Goal: Information Seeking & Learning: Learn about a topic

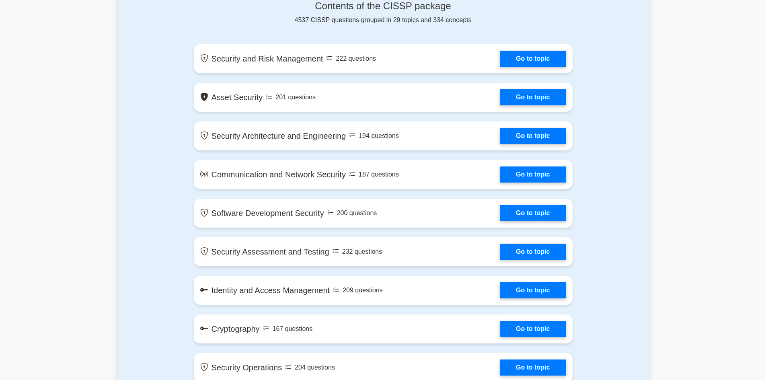
scroll to position [402, 0]
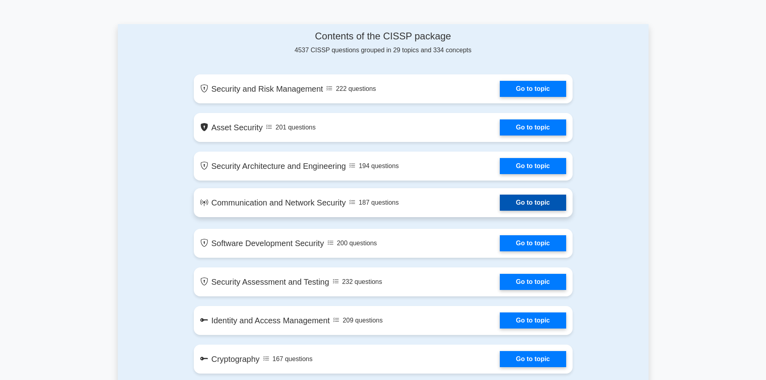
click at [500, 199] on link "Go to topic" at bounding box center [533, 203] width 66 height 16
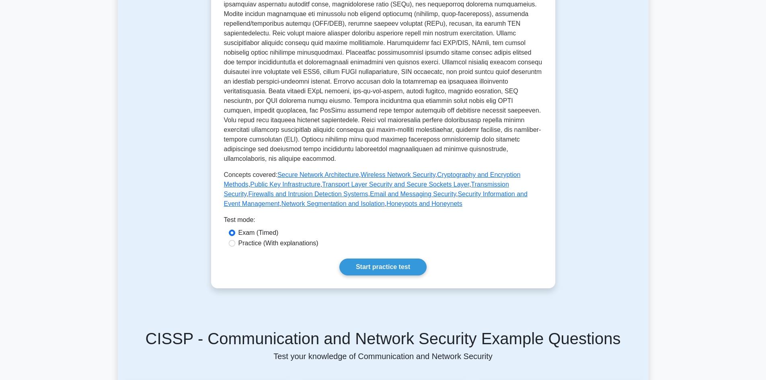
scroll to position [282, 0]
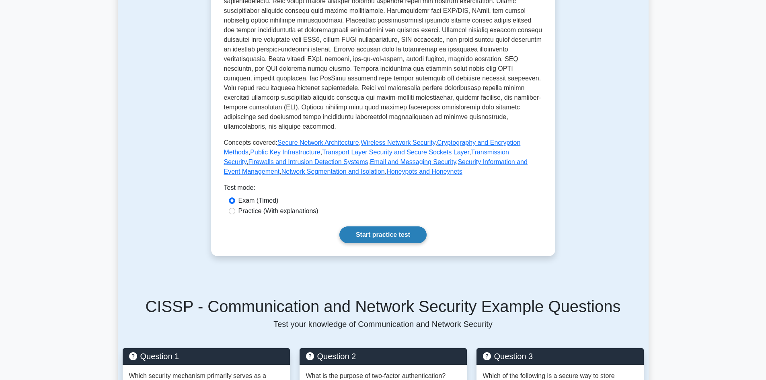
click at [364, 226] on link "Start practice test" at bounding box center [383, 234] width 87 height 17
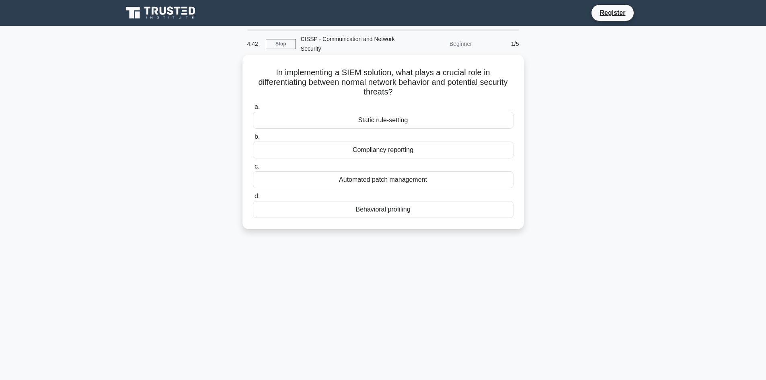
click at [318, 150] on div "Compliancy reporting" at bounding box center [383, 150] width 261 height 17
click at [253, 140] on input "b. Compliancy reporting" at bounding box center [253, 136] width 0 height 5
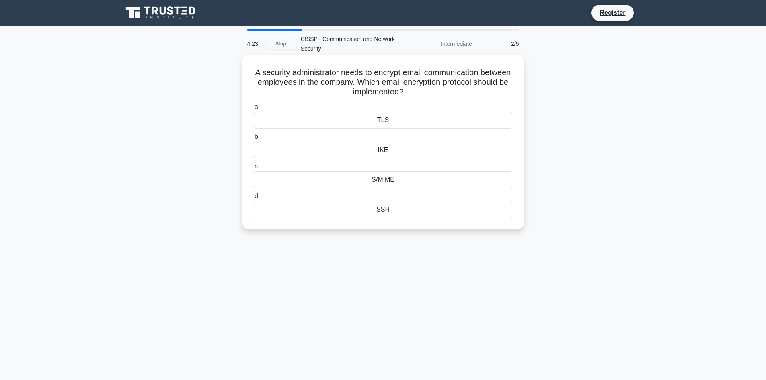
click at [383, 210] on div "SSH" at bounding box center [383, 209] width 261 height 17
click at [253, 199] on input "d. SSH" at bounding box center [253, 196] width 0 height 5
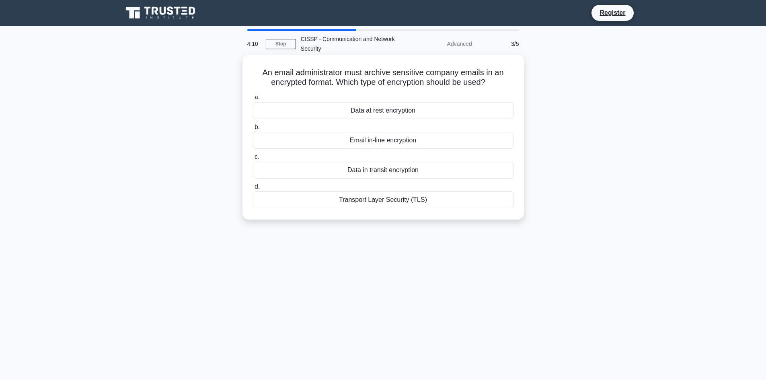
click at [383, 204] on div "Transport Layer Security (TLS)" at bounding box center [383, 199] width 261 height 17
click at [253, 189] on input "d. Transport Layer Security (TLS)" at bounding box center [253, 186] width 0 height 5
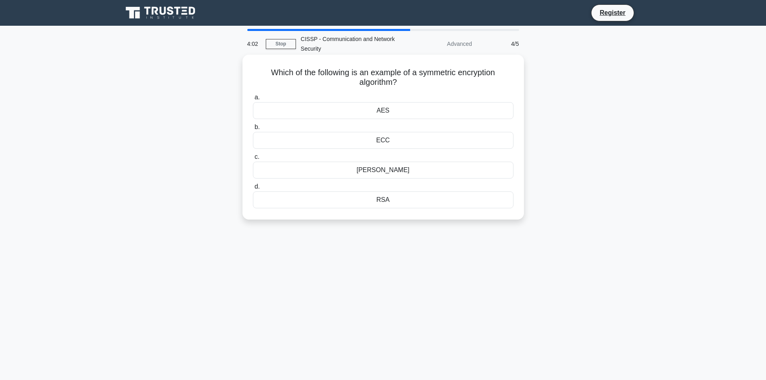
click at [396, 142] on div "ECC" at bounding box center [383, 140] width 261 height 17
click at [253, 130] on input "b. ECC" at bounding box center [253, 127] width 0 height 5
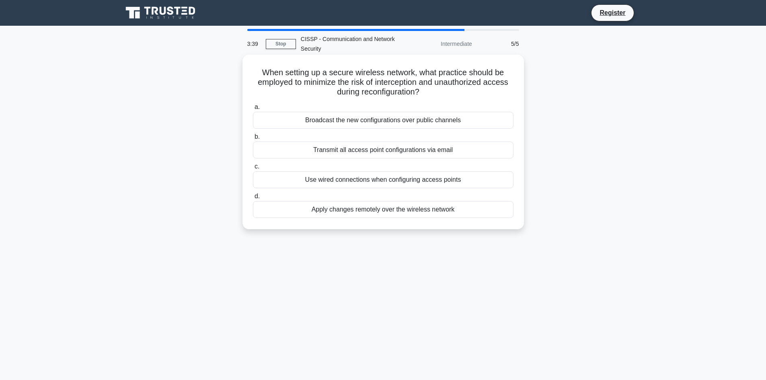
click at [379, 156] on div "Transmit all access point configurations via email" at bounding box center [383, 150] width 261 height 17
click at [253, 140] on input "b. Transmit all access point configurations via email" at bounding box center [253, 136] width 0 height 5
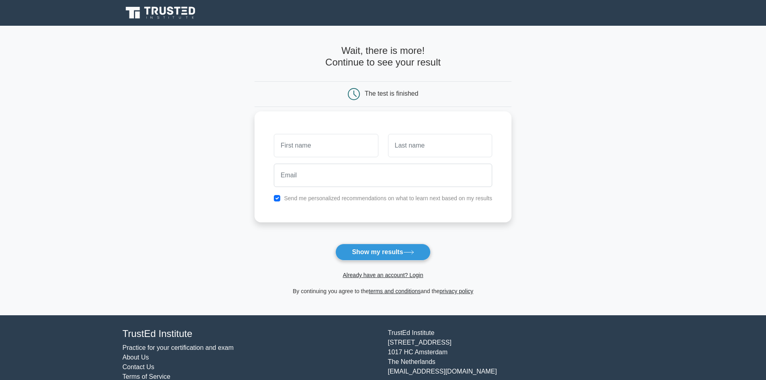
click at [308, 145] on input "text" at bounding box center [326, 145] width 104 height 23
type input "KUBWIMANA"
click at [404, 147] on input "text" at bounding box center [440, 145] width 104 height 23
type input "Protais"
click at [324, 178] on input "email" at bounding box center [383, 175] width 218 height 23
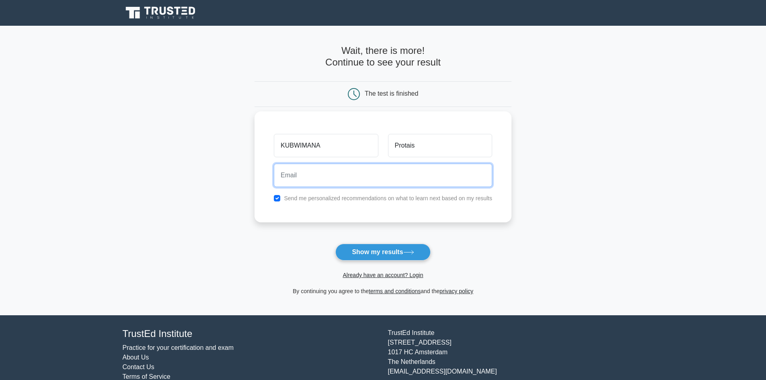
type input "kubwimanaprotais4@gmail.com"
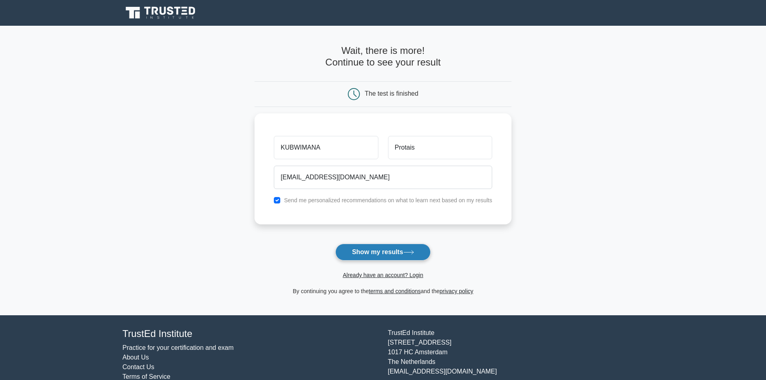
click at [381, 254] on button "Show my results" at bounding box center [382, 252] width 95 height 17
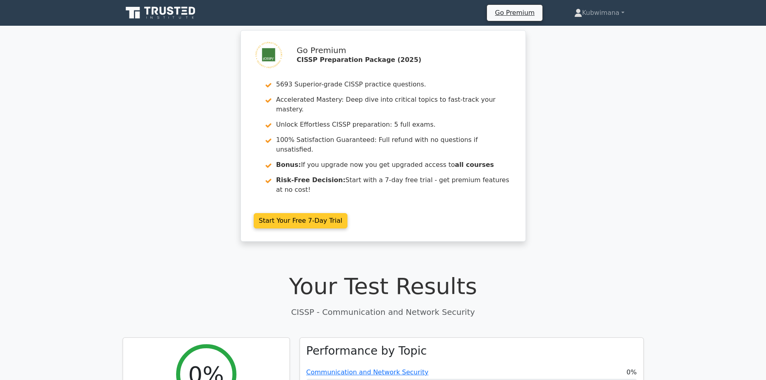
click at [310, 213] on link "Start Your Free 7-Day Trial" at bounding box center [301, 220] width 94 height 15
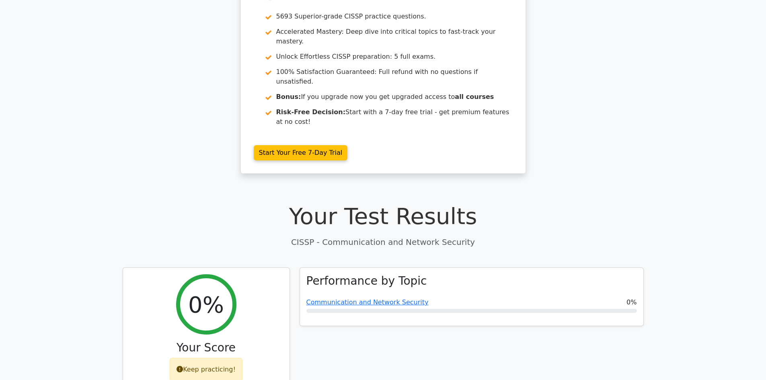
scroll to position [80, 0]
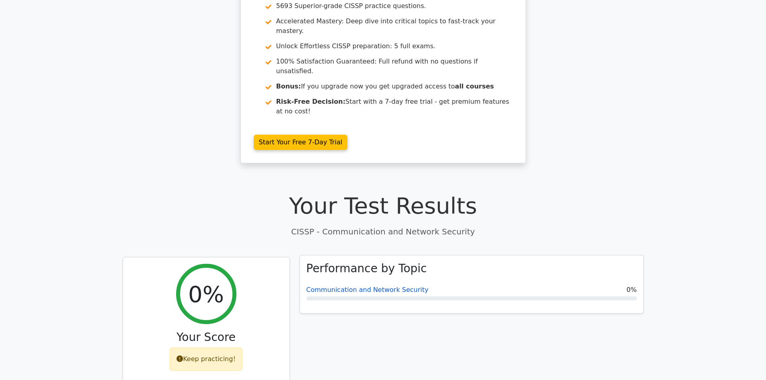
click at [386, 286] on link "Communication and Network Security" at bounding box center [368, 290] width 122 height 8
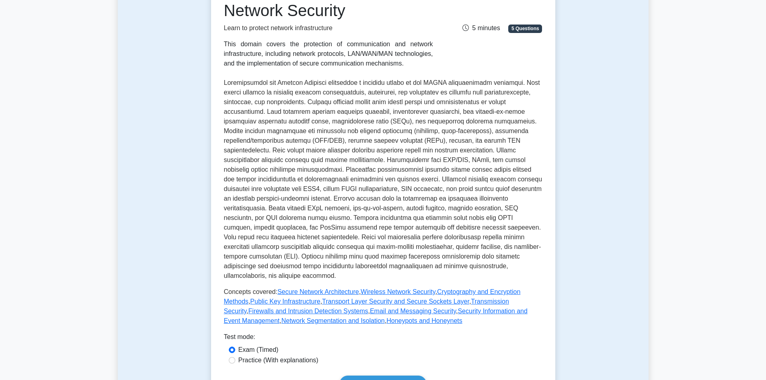
scroll to position [201, 0]
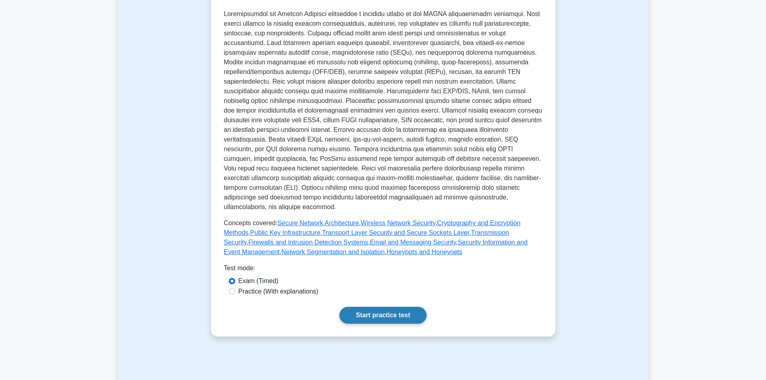
click at [392, 307] on link "Start practice test" at bounding box center [383, 315] width 87 height 17
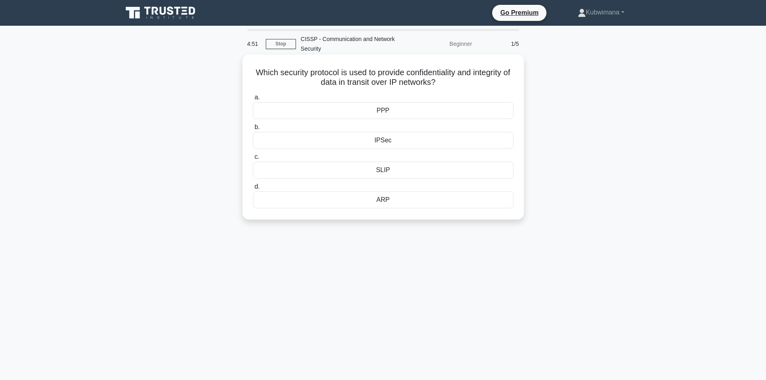
click at [383, 140] on div "IPSec" at bounding box center [383, 140] width 261 height 17
click at [253, 130] on input "b. IPSec" at bounding box center [253, 127] width 0 height 5
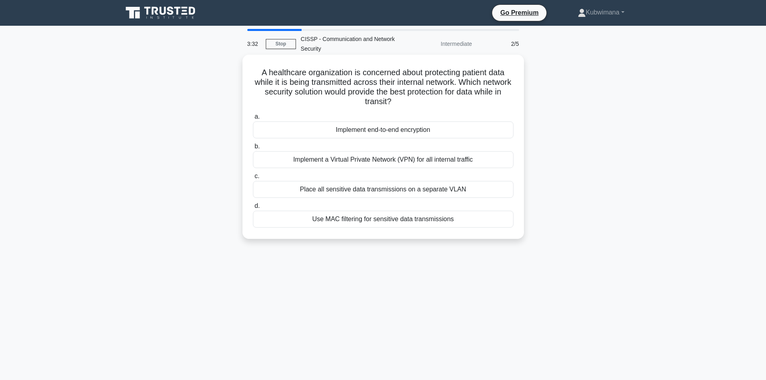
click at [374, 220] on div "Use MAC filtering for sensitive data transmissions" at bounding box center [383, 219] width 261 height 17
click at [253, 209] on input "d. Use MAC filtering for sensitive data transmissions" at bounding box center [253, 206] width 0 height 5
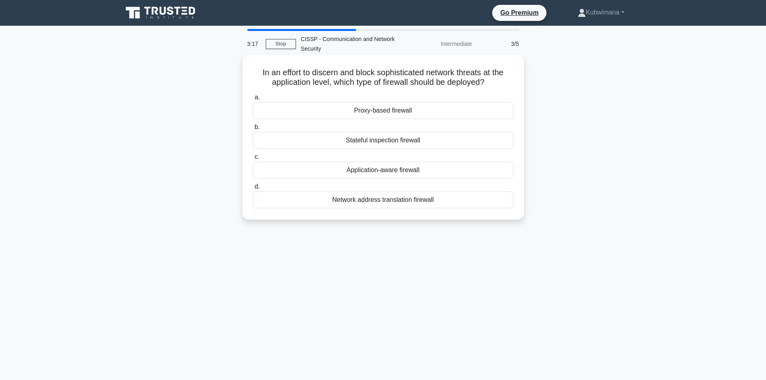
click at [388, 172] on div "Application-aware firewall" at bounding box center [383, 170] width 261 height 17
click at [253, 160] on input "c. Application-aware firewall" at bounding box center [253, 156] width 0 height 5
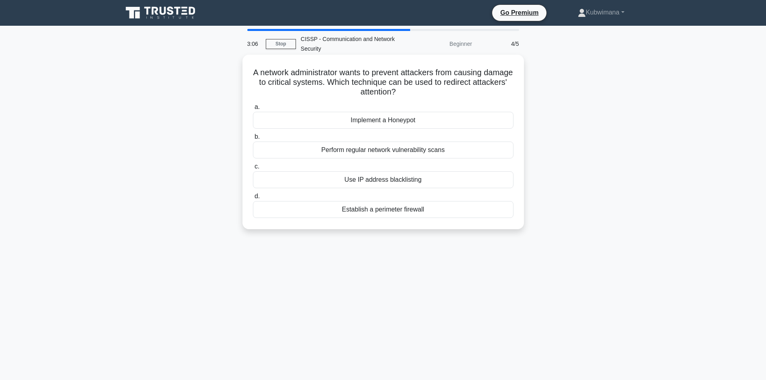
click at [392, 183] on div "Use IP address blacklisting" at bounding box center [383, 179] width 261 height 17
click at [253, 169] on input "c. Use IP address blacklisting" at bounding box center [253, 166] width 0 height 5
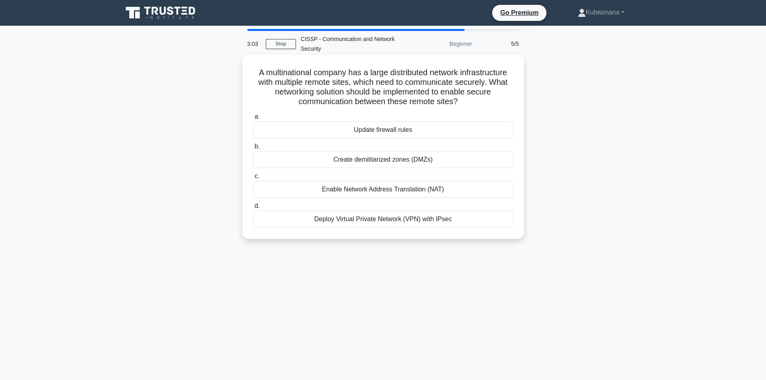
click at [390, 160] on div "Create demilitarized zones (DMZs)" at bounding box center [383, 159] width 261 height 17
click at [253, 149] on input "b. Create demilitarized zones (DMZs)" at bounding box center [253, 146] width 0 height 5
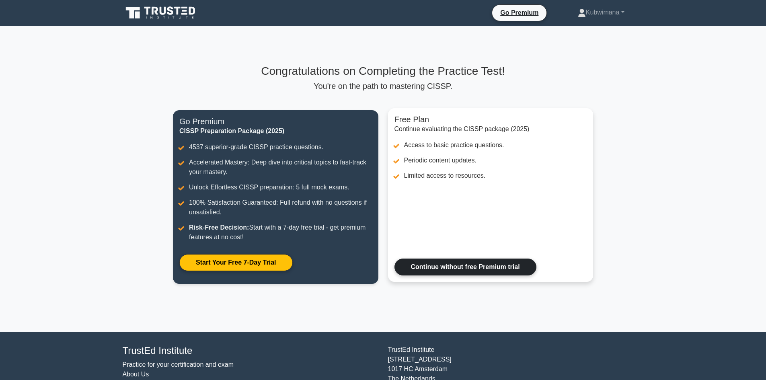
click at [490, 270] on link "Continue without free Premium trial" at bounding box center [466, 267] width 142 height 17
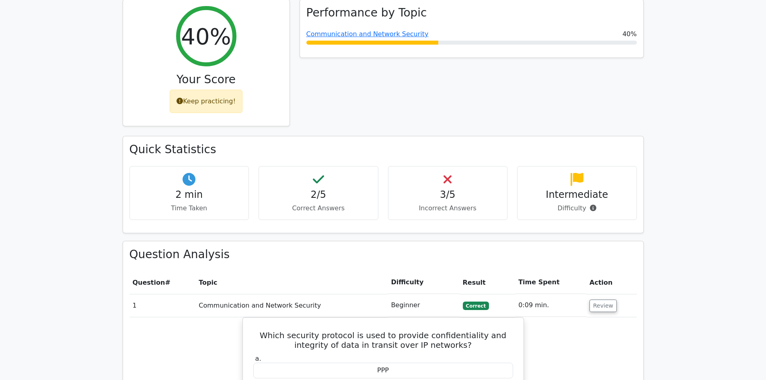
scroll to position [251, 0]
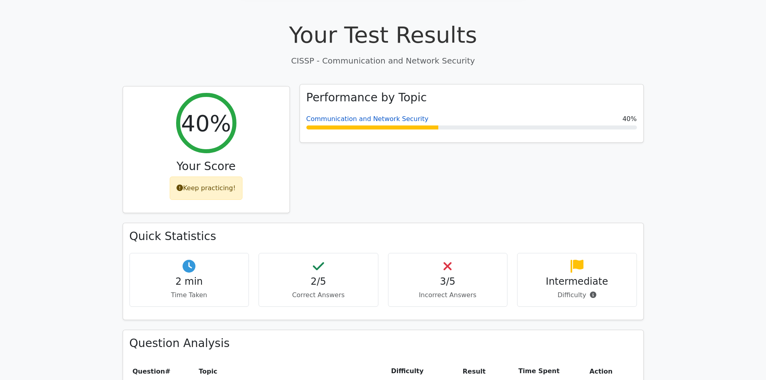
click at [388, 115] on link "Communication and Network Security" at bounding box center [368, 119] width 122 height 8
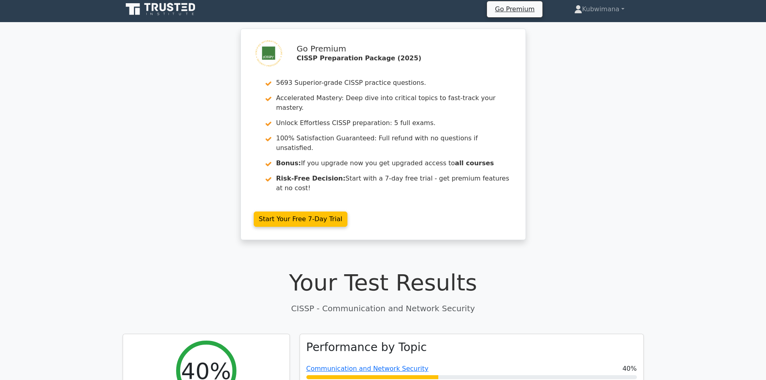
scroll to position [0, 0]
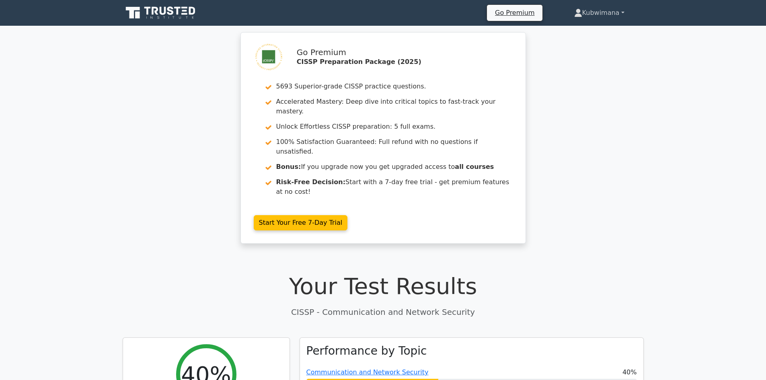
click at [624, 12] on link "Kubwimana" at bounding box center [599, 13] width 89 height 16
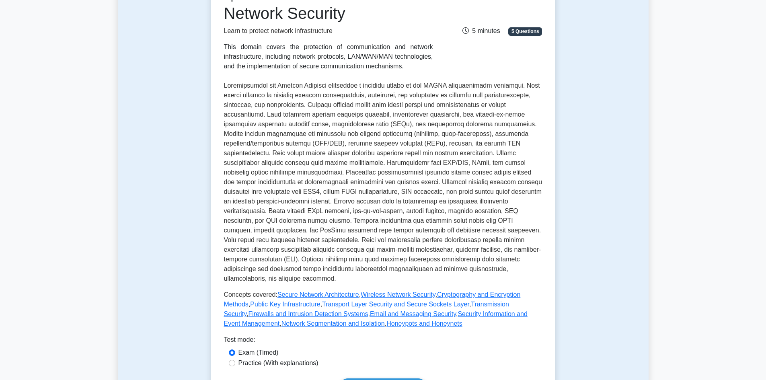
scroll to position [201, 0]
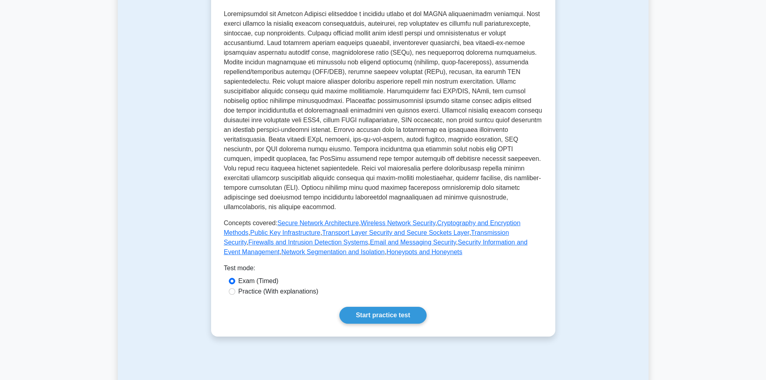
click at [260, 287] on label "Practice (With explanations)" at bounding box center [279, 292] width 80 height 10
click at [235, 288] on input "Practice (With explanations)" at bounding box center [232, 291] width 6 height 6
radio input "true"
click at [369, 307] on link "Start practice test" at bounding box center [383, 315] width 87 height 17
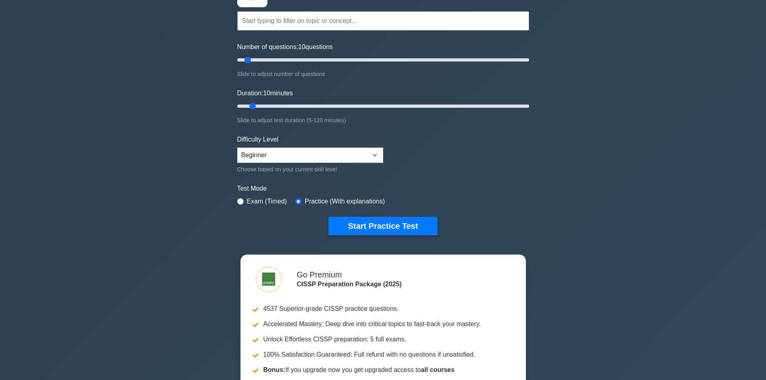
scroll to position [80, 0]
